Goal: Check status: Check status

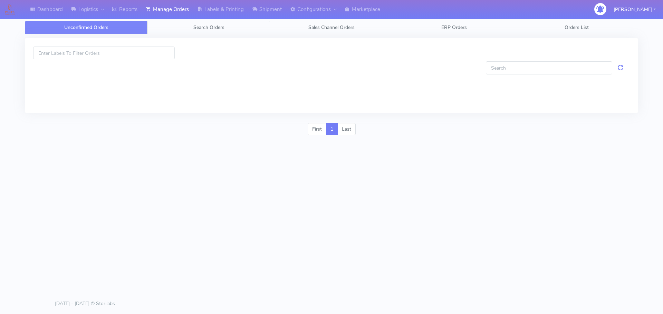
drag, startPoint x: 0, startPoint y: 0, endPoint x: 206, endPoint y: 23, distance: 207.7
click at [206, 23] on link "Search Orders" at bounding box center [208, 27] width 123 height 13
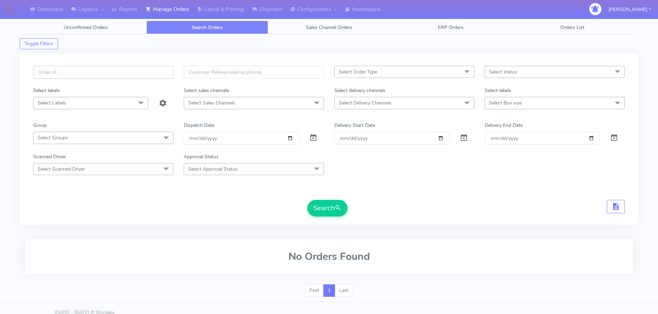
click at [163, 72] on input "text" at bounding box center [103, 72] width 140 height 13
paste input "1626581"
type input "1626581"
click at [315, 138] on span at bounding box center [313, 139] width 8 height 7
click at [333, 211] on button "Search" at bounding box center [327, 208] width 40 height 17
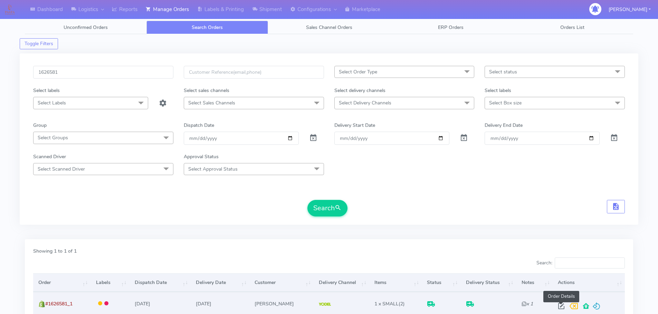
click at [565, 305] on span at bounding box center [561, 308] width 12 height 7
select select "5"
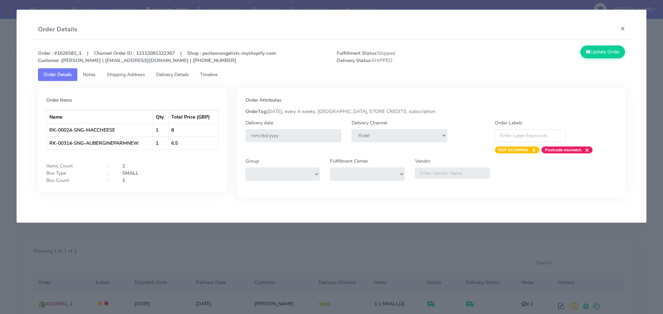
click at [179, 75] on span "Delivery Details" at bounding box center [172, 74] width 33 height 7
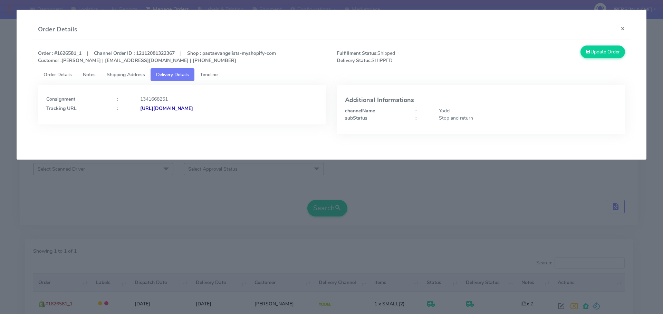
click at [139, 76] on span "Shipping Address" at bounding box center [126, 74] width 38 height 7
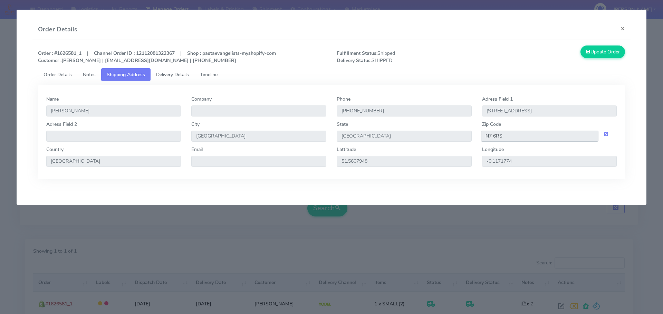
drag, startPoint x: 504, startPoint y: 136, endPoint x: 446, endPoint y: 130, distance: 58.2
click at [466, 137] on div "Adress Field 2 City [GEOGRAPHIC_DATA] [GEOGRAPHIC_DATA] Zip Code N7 6RS" at bounding box center [331, 133] width 581 height 25
click at [184, 75] on span "Delivery Details" at bounding box center [172, 74] width 33 height 7
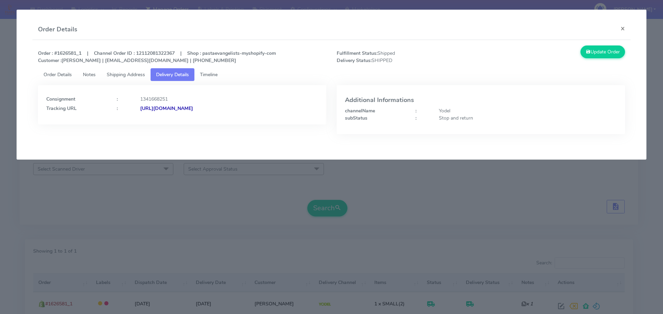
click at [193, 106] on strong "[URL][DOMAIN_NAME]" at bounding box center [166, 108] width 53 height 7
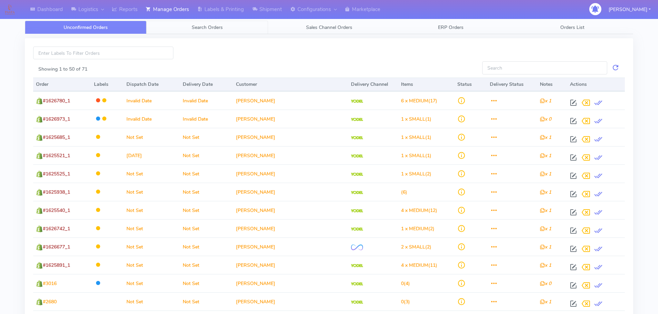
click at [164, 24] on link "Search Orders" at bounding box center [206, 27] width 121 height 13
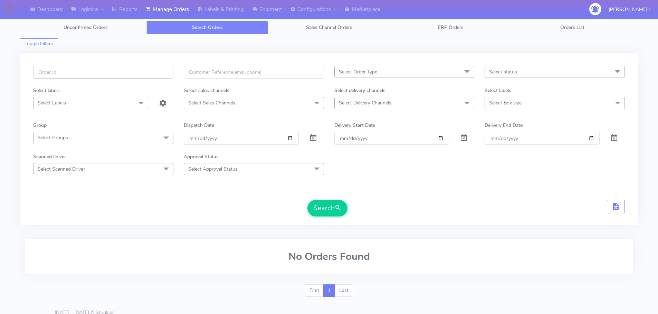
click at [151, 76] on input "text" at bounding box center [103, 72] width 140 height 13
paste input "1619876"
type input "1619876"
click at [310, 139] on span at bounding box center [313, 139] width 8 height 7
click at [329, 213] on button "Search" at bounding box center [327, 208] width 40 height 17
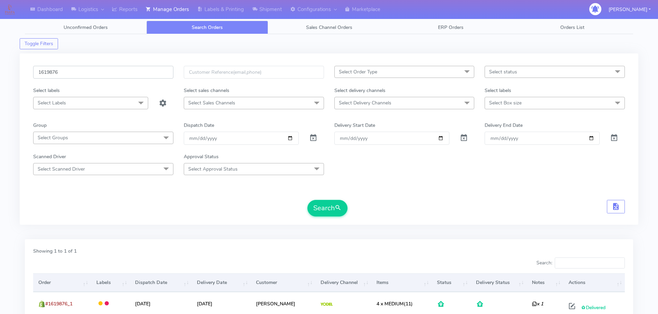
click at [81, 70] on input "1619876" at bounding box center [103, 72] width 140 height 13
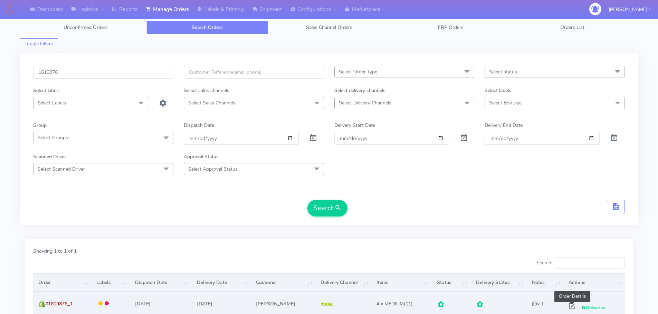
click at [572, 306] on span at bounding box center [571, 308] width 12 height 7
select select "5"
